Goal: Transaction & Acquisition: Purchase product/service

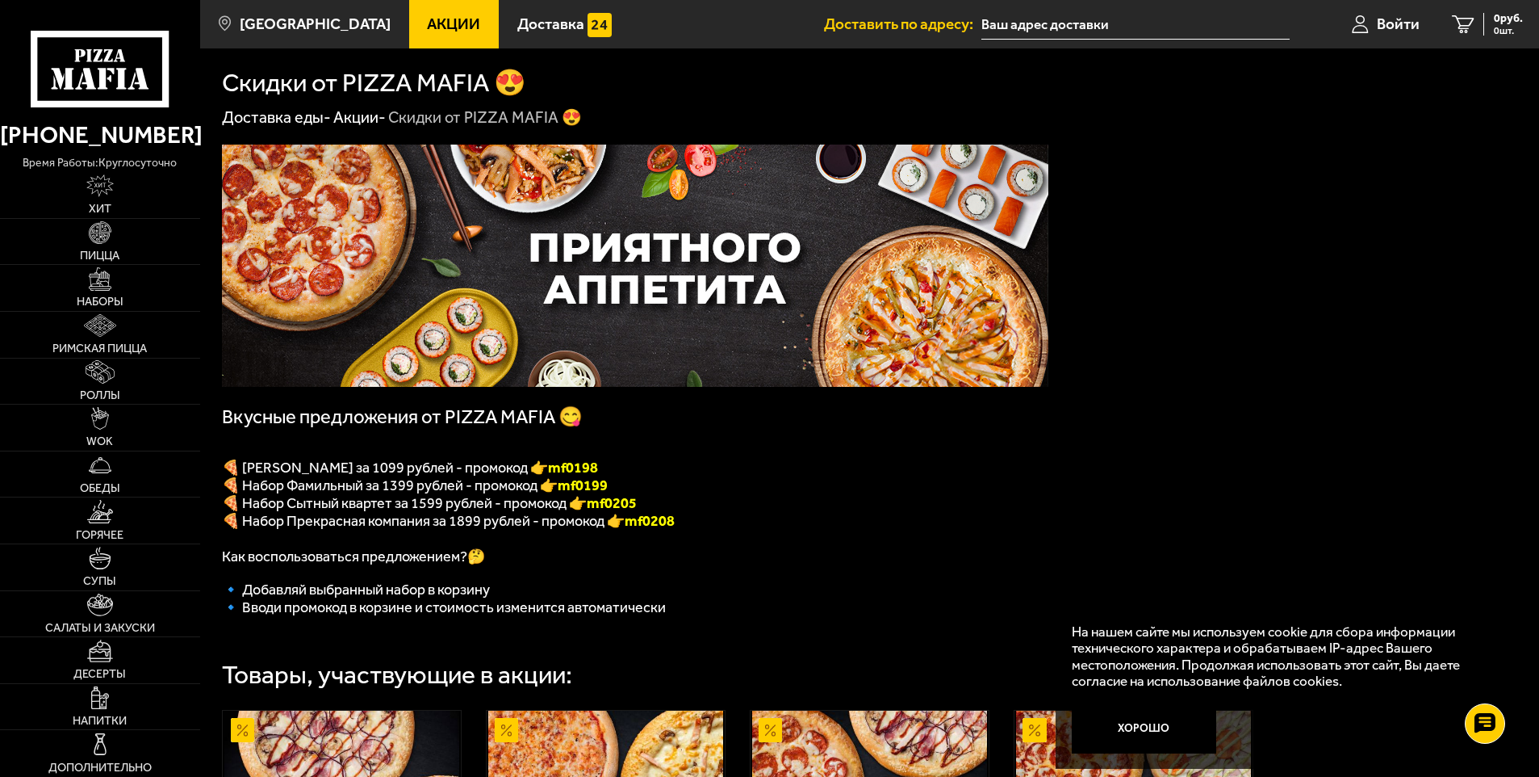
click at [363, 123] on link "Акции -" at bounding box center [359, 116] width 52 height 19
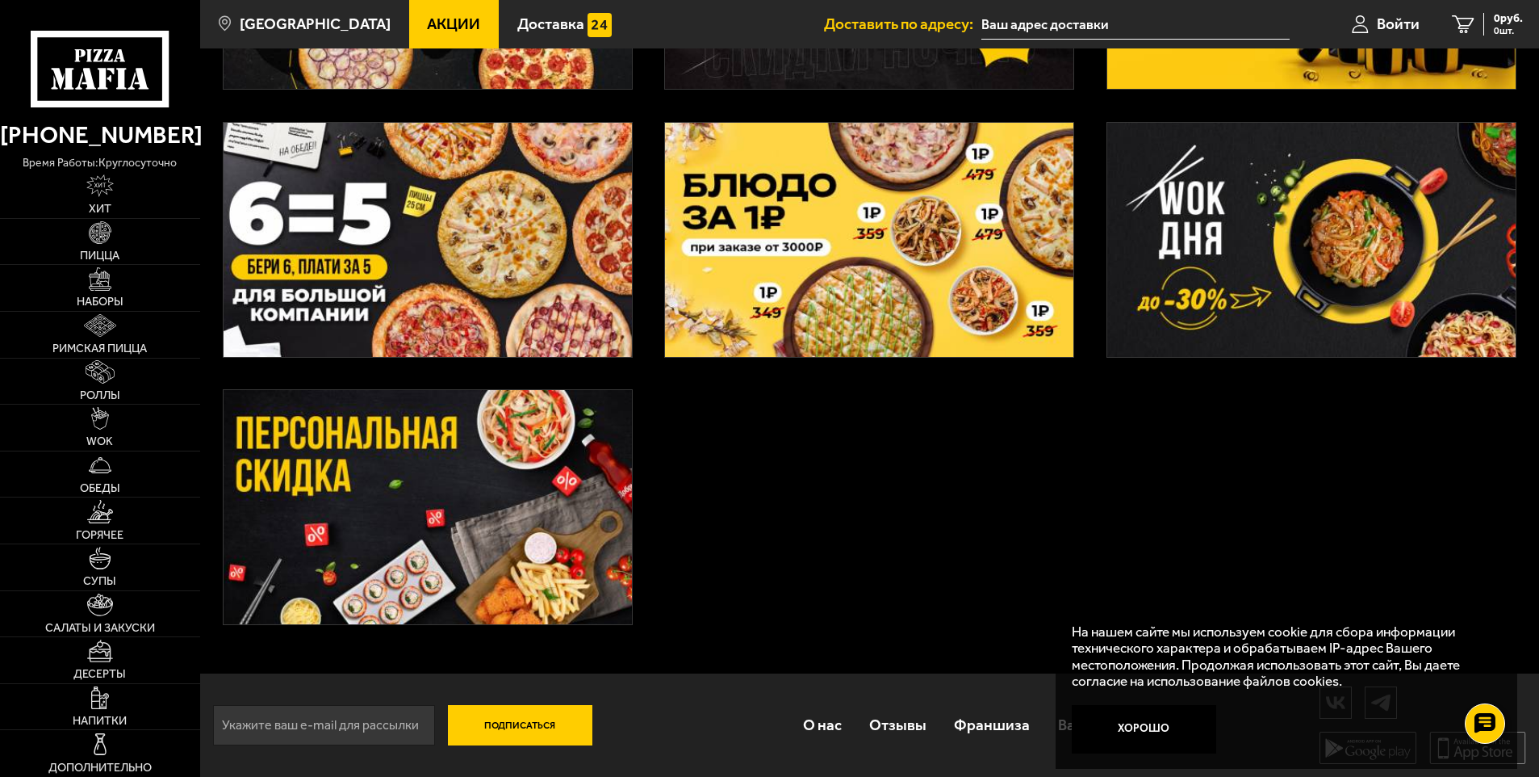
scroll to position [569, 0]
click at [113, 251] on span "Пицца" at bounding box center [100, 255] width 40 height 11
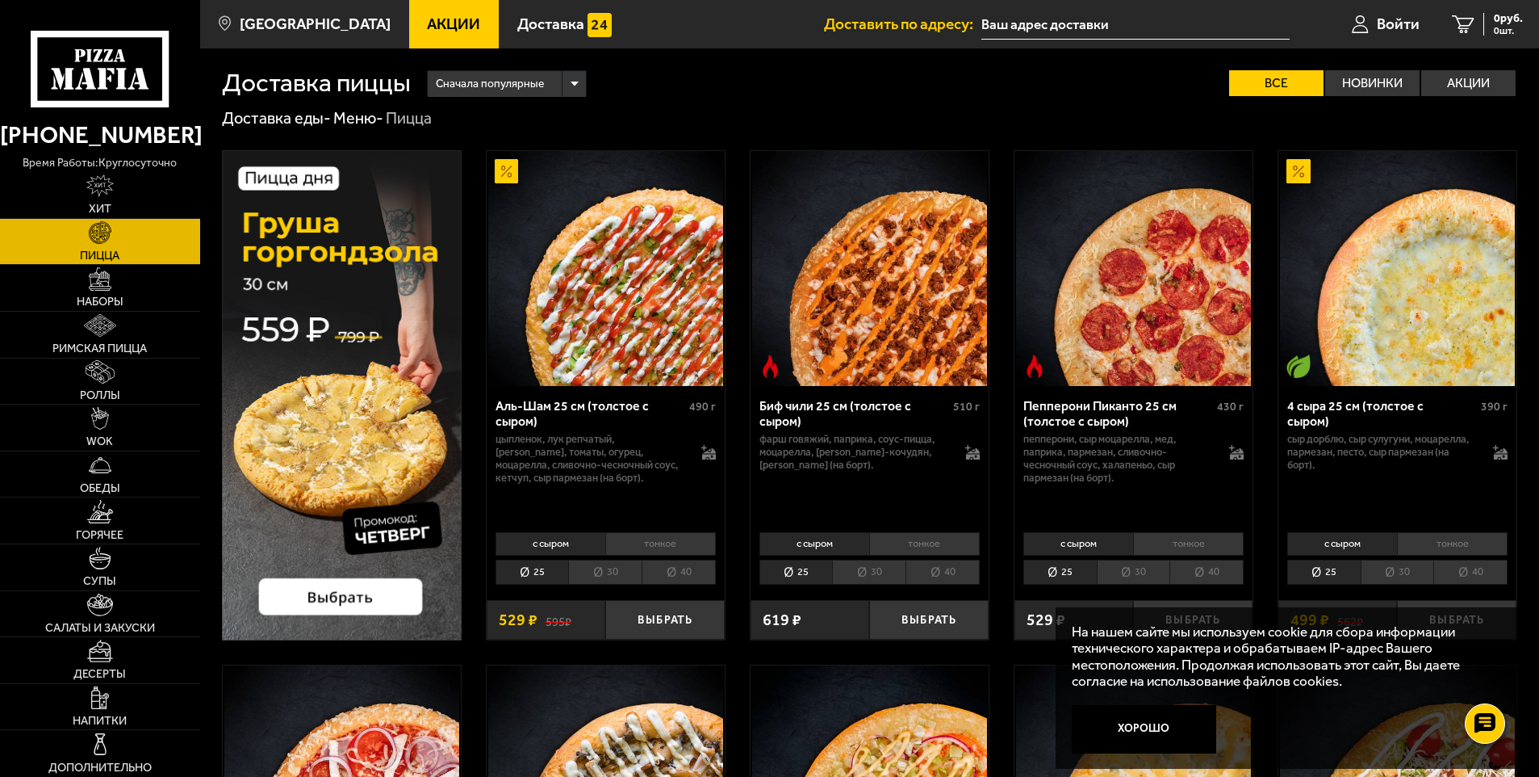
click at [634, 556] on div "с сыром тонкое 25 30 40 Топпинги" at bounding box center [606, 557] width 238 height 61
click at [618, 572] on li "30" at bounding box center [604, 571] width 73 height 25
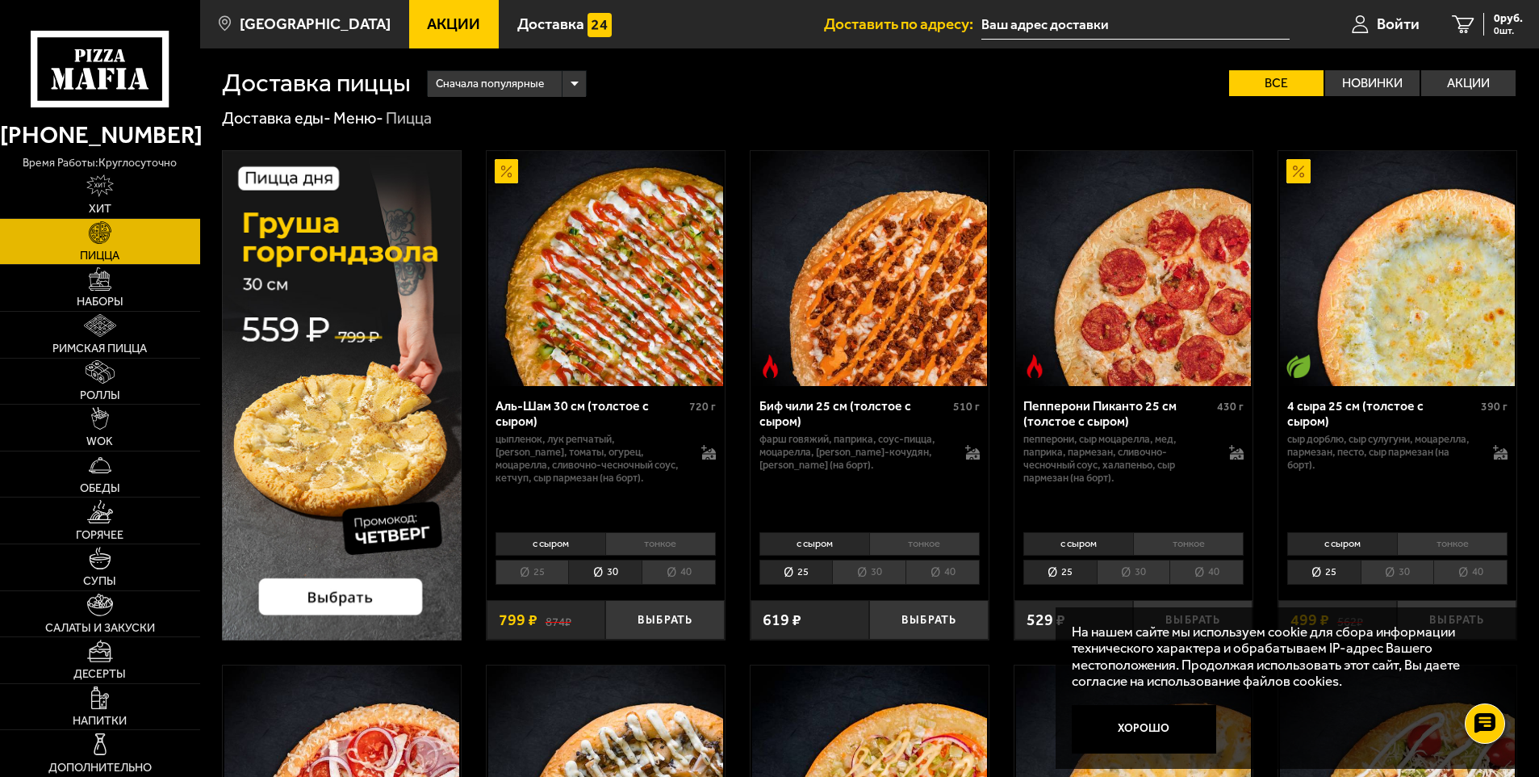
click at [371, 597] on img at bounding box center [342, 395] width 240 height 490
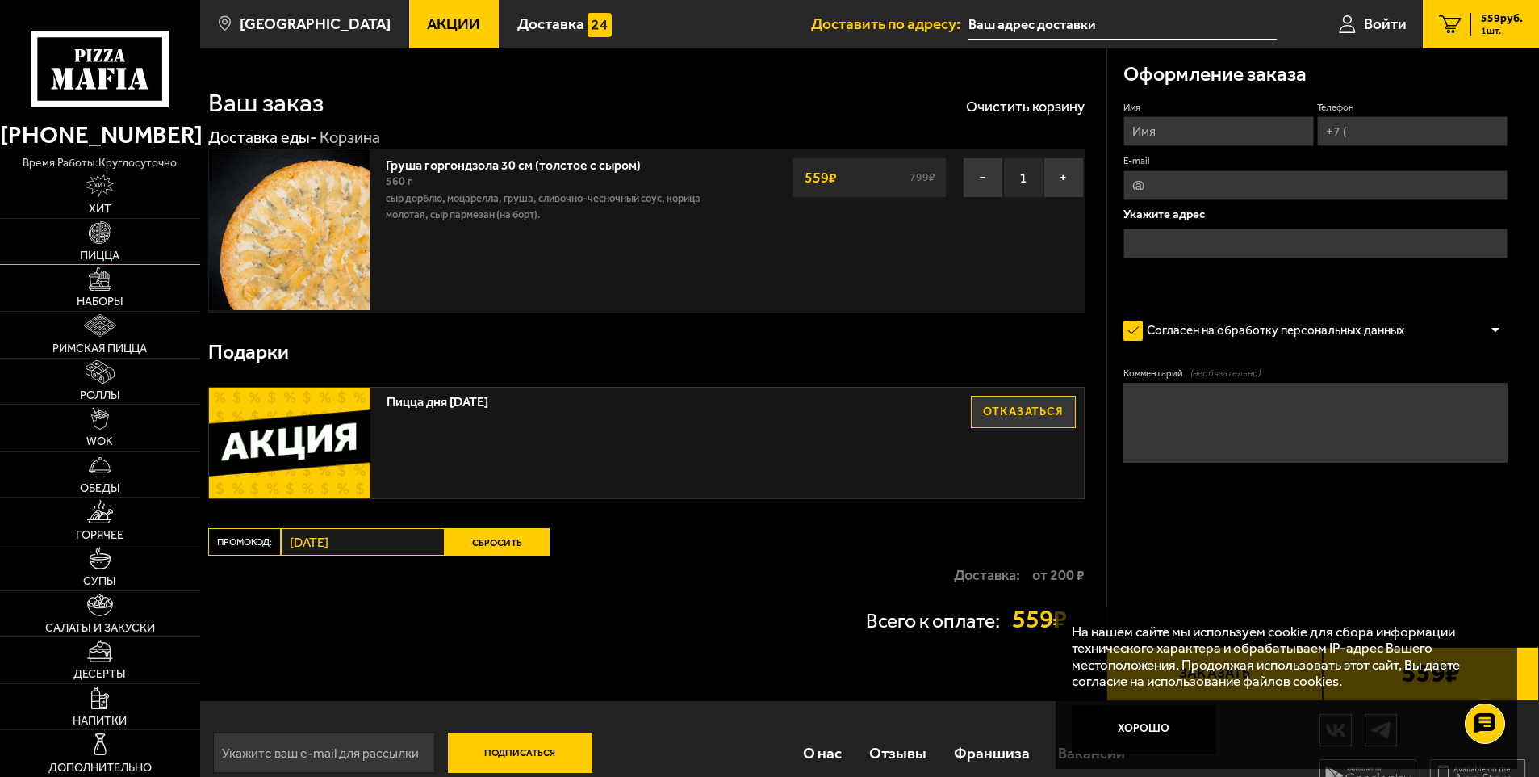
click at [111, 246] on link "Пицца" at bounding box center [100, 242] width 200 height 46
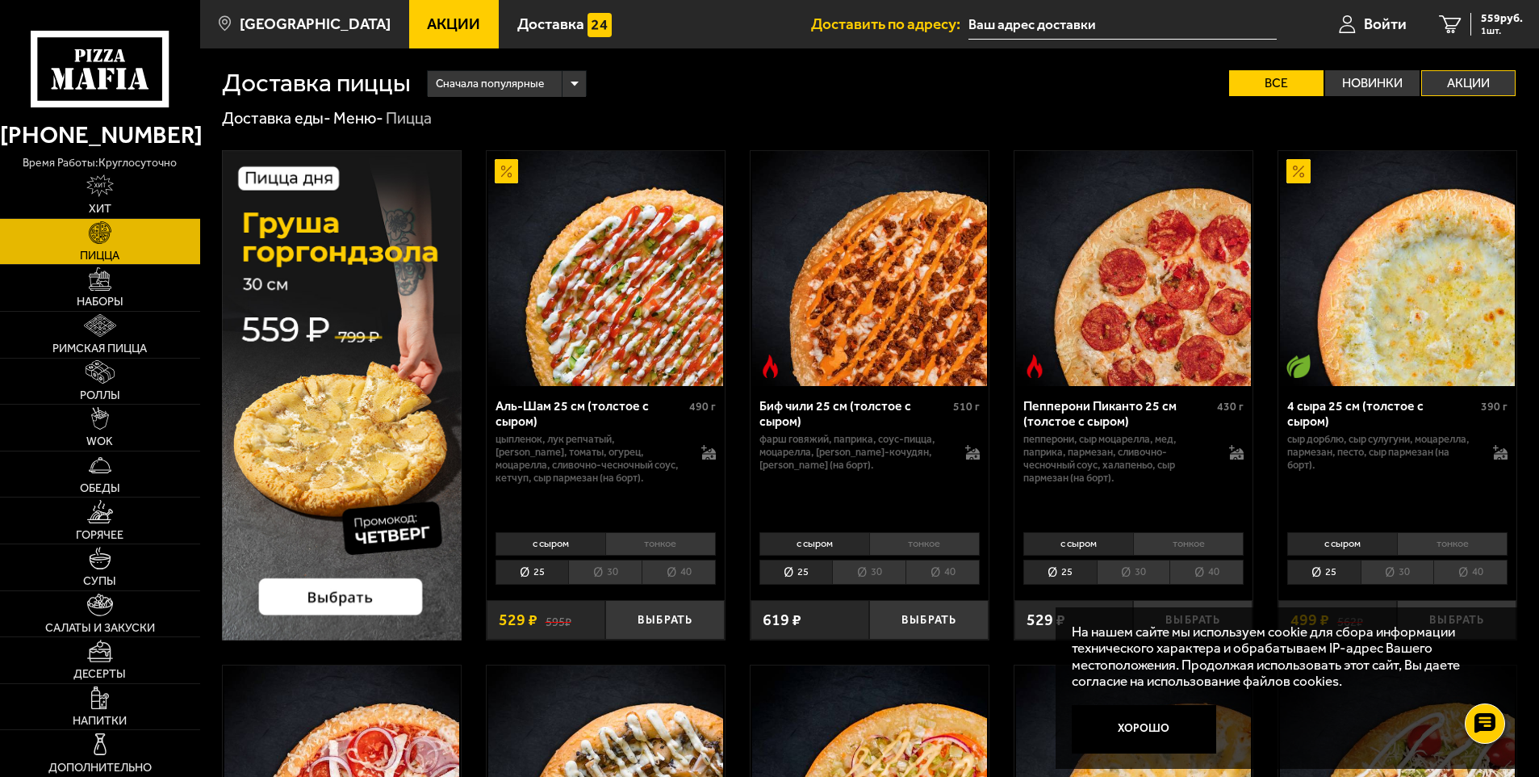
click at [1474, 77] on label "Акции" at bounding box center [1469, 83] width 94 height 26
click at [0, 0] on input "Акции" at bounding box center [0, 0] width 0 height 0
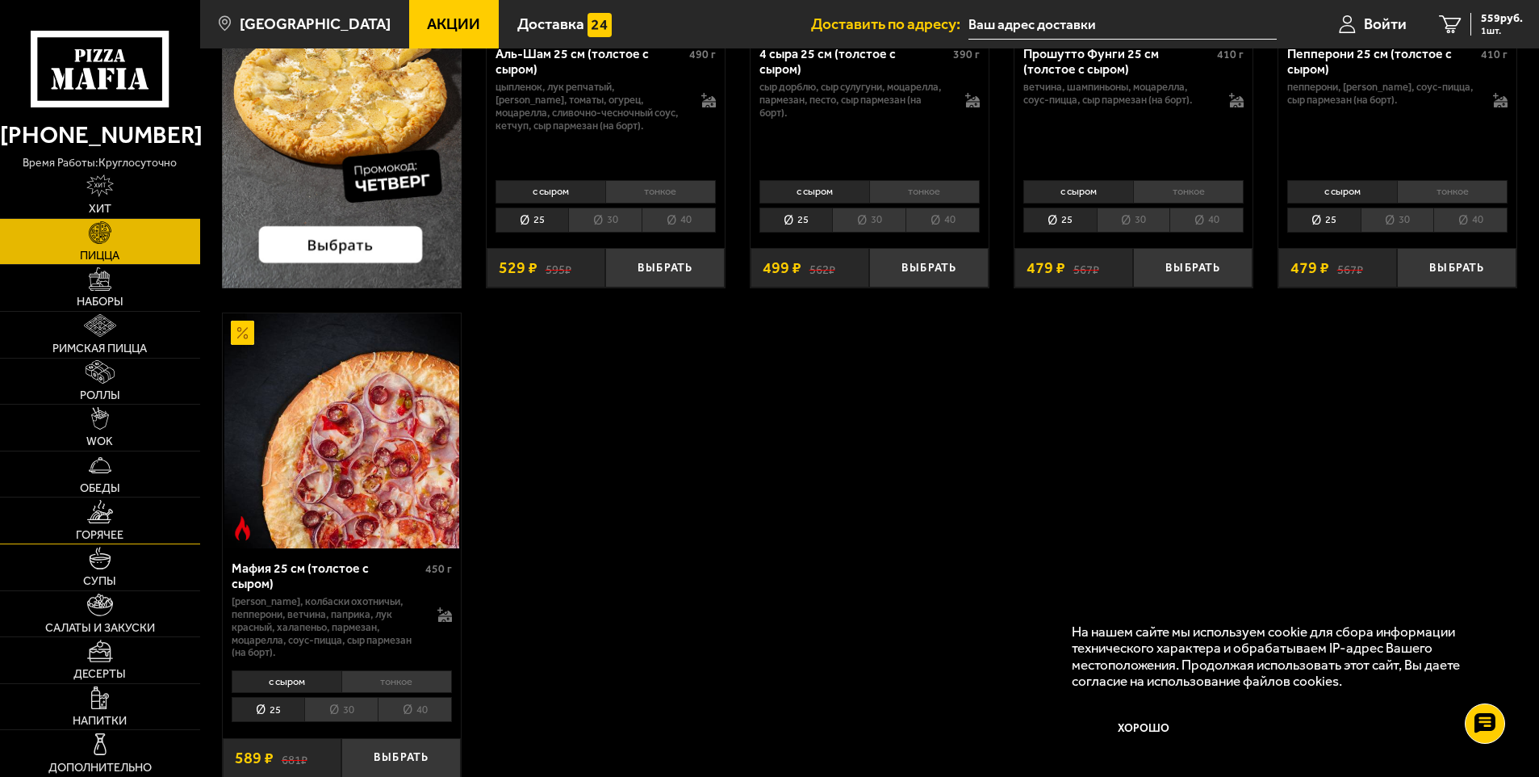
scroll to position [242, 0]
